Goal: Information Seeking & Learning: Understand process/instructions

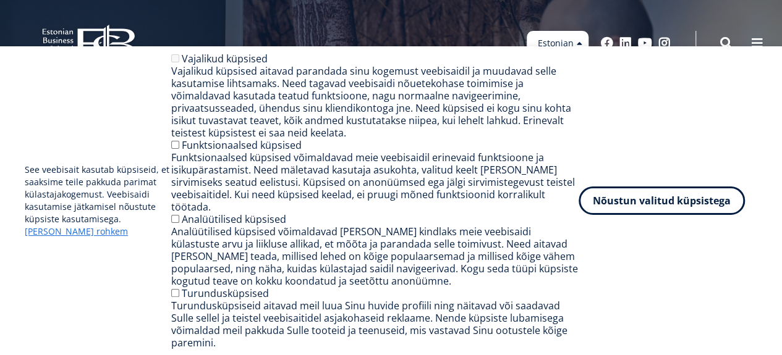
click at [580, 46] on ul "Estonian English Russian" at bounding box center [557, 59] width 62 height 57
click at [568, 61] on link "English" at bounding box center [557, 62] width 62 height 18
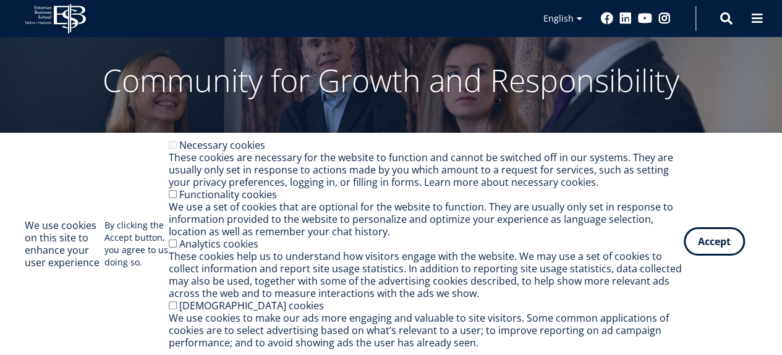
click at [714, 241] on button "Accept" at bounding box center [713, 241] width 61 height 28
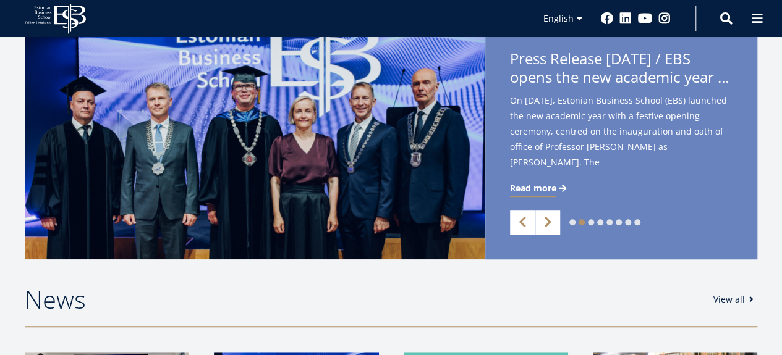
scroll to position [62, 0]
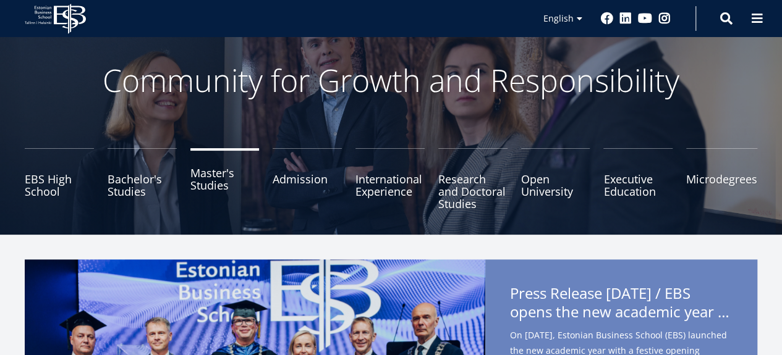
click at [223, 177] on link "Master's Studies" at bounding box center [224, 179] width 69 height 62
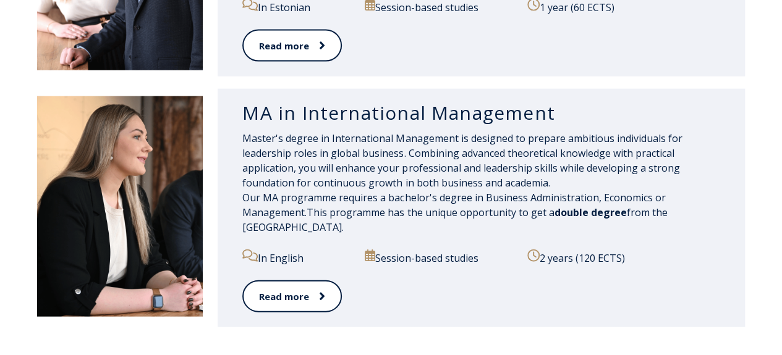
scroll to position [1308, 0]
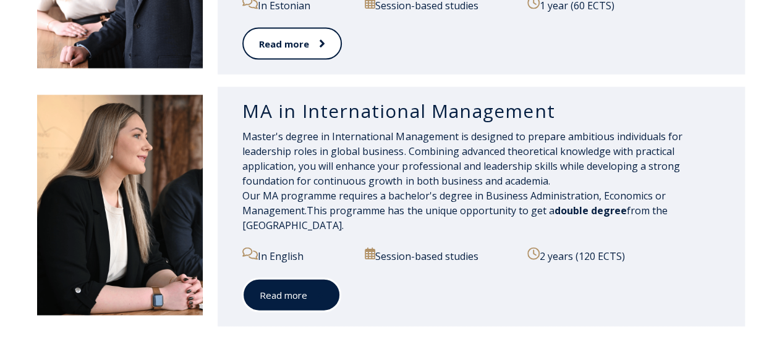
click at [313, 304] on link "Read more" at bounding box center [291, 296] width 98 height 34
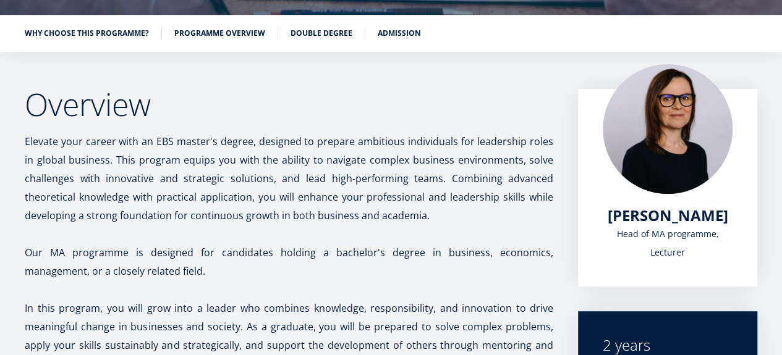
scroll to position [185, 0]
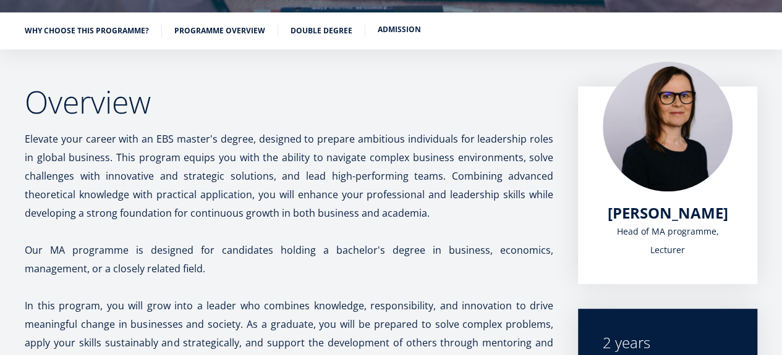
click at [398, 32] on link "Admission" at bounding box center [399, 29] width 43 height 12
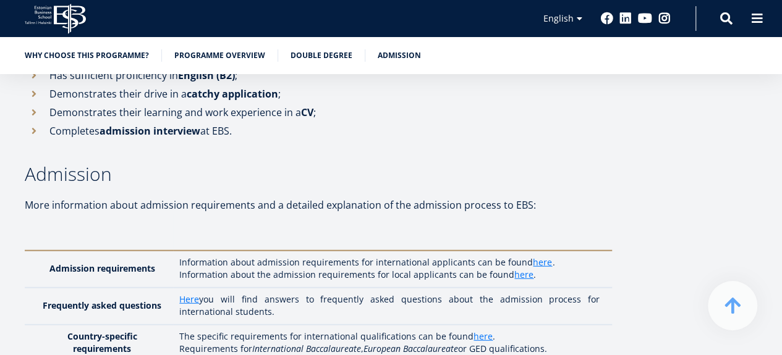
scroll to position [3740, 0]
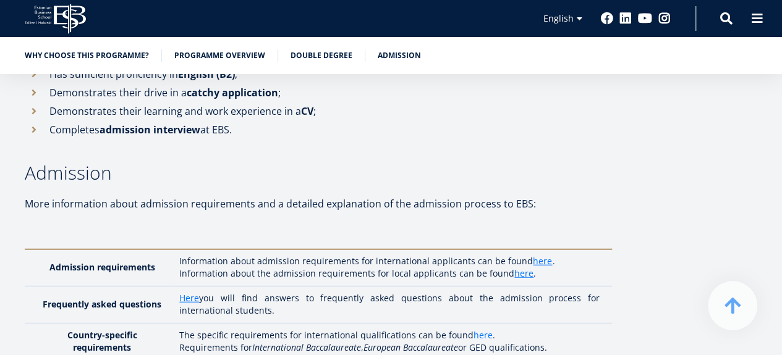
click at [484, 329] on link "here" at bounding box center [482, 335] width 19 height 12
click at [533, 255] on link "here" at bounding box center [542, 261] width 19 height 12
